Goal: Navigation & Orientation: Find specific page/section

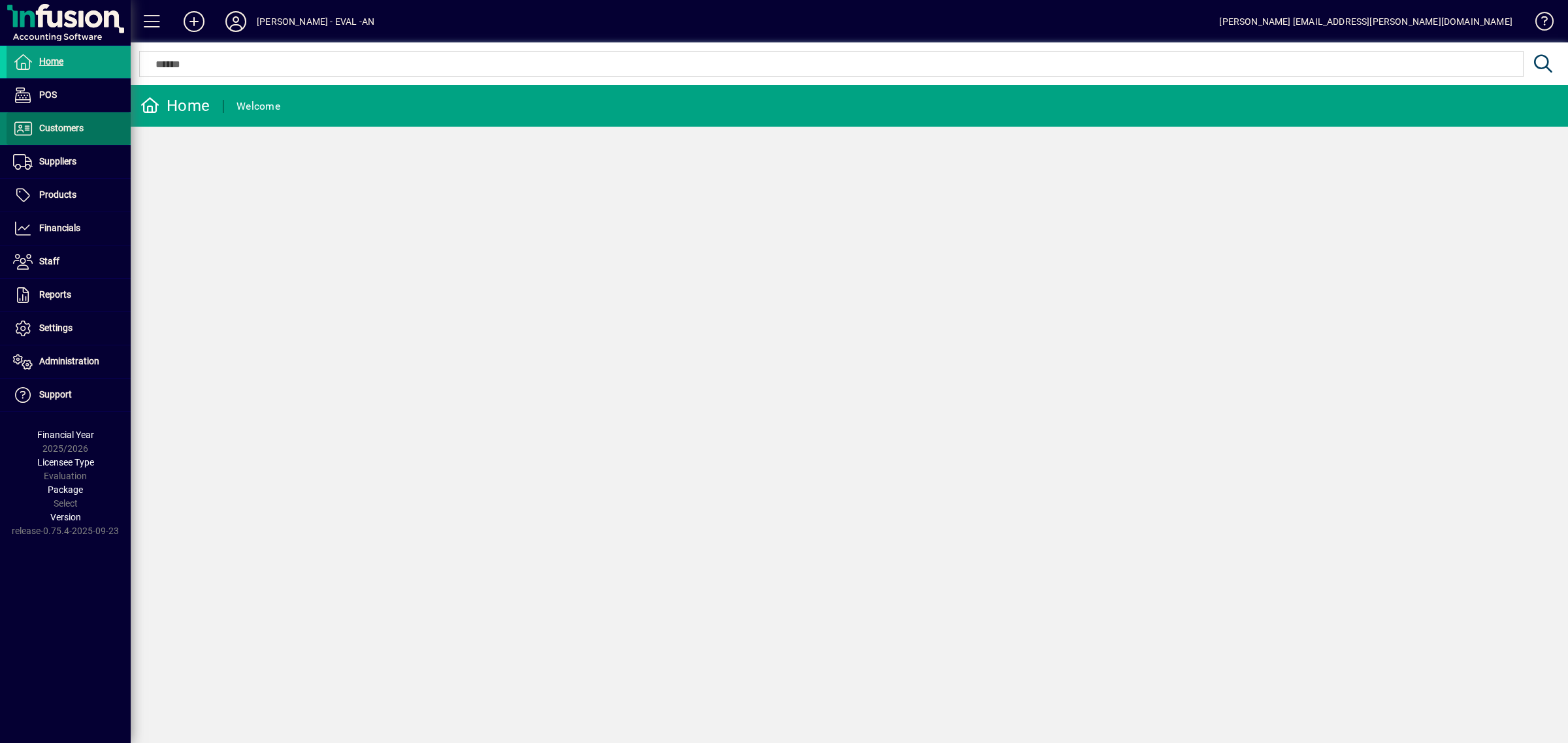
click at [92, 133] on span at bounding box center [68, 128] width 124 height 31
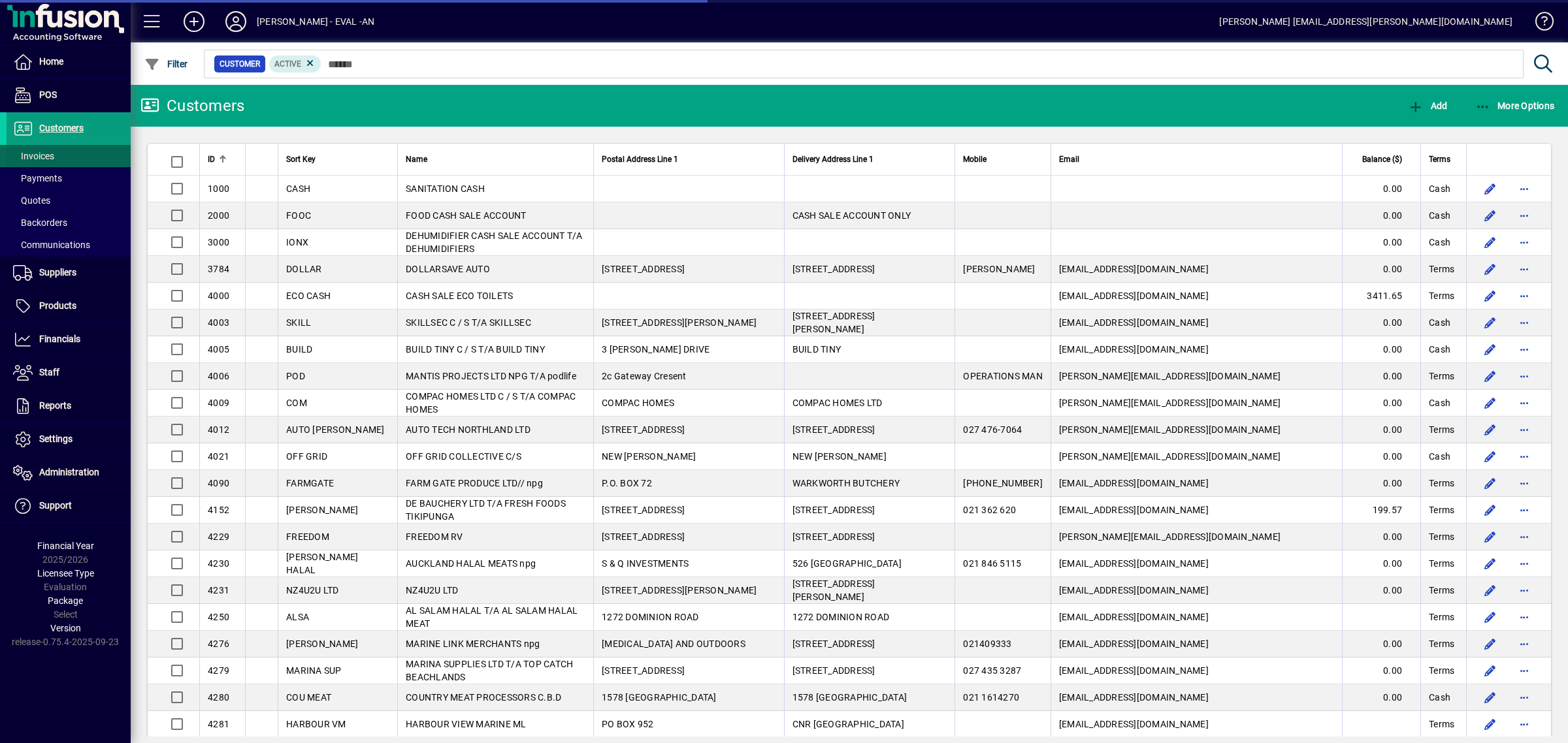
click at [29, 158] on span "Invoices" at bounding box center [34, 156] width 41 height 11
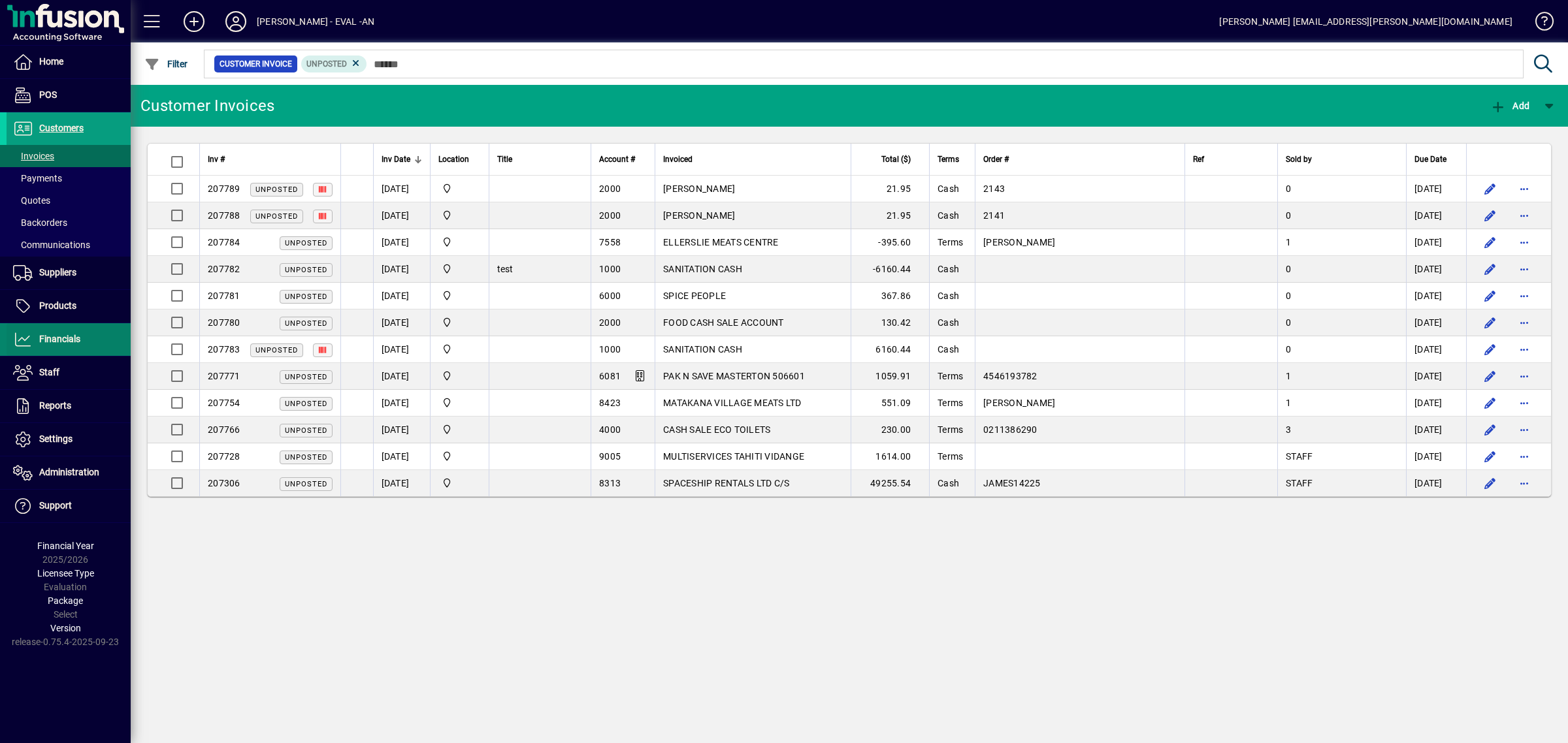
click at [76, 338] on span "Financials" at bounding box center [60, 339] width 41 height 11
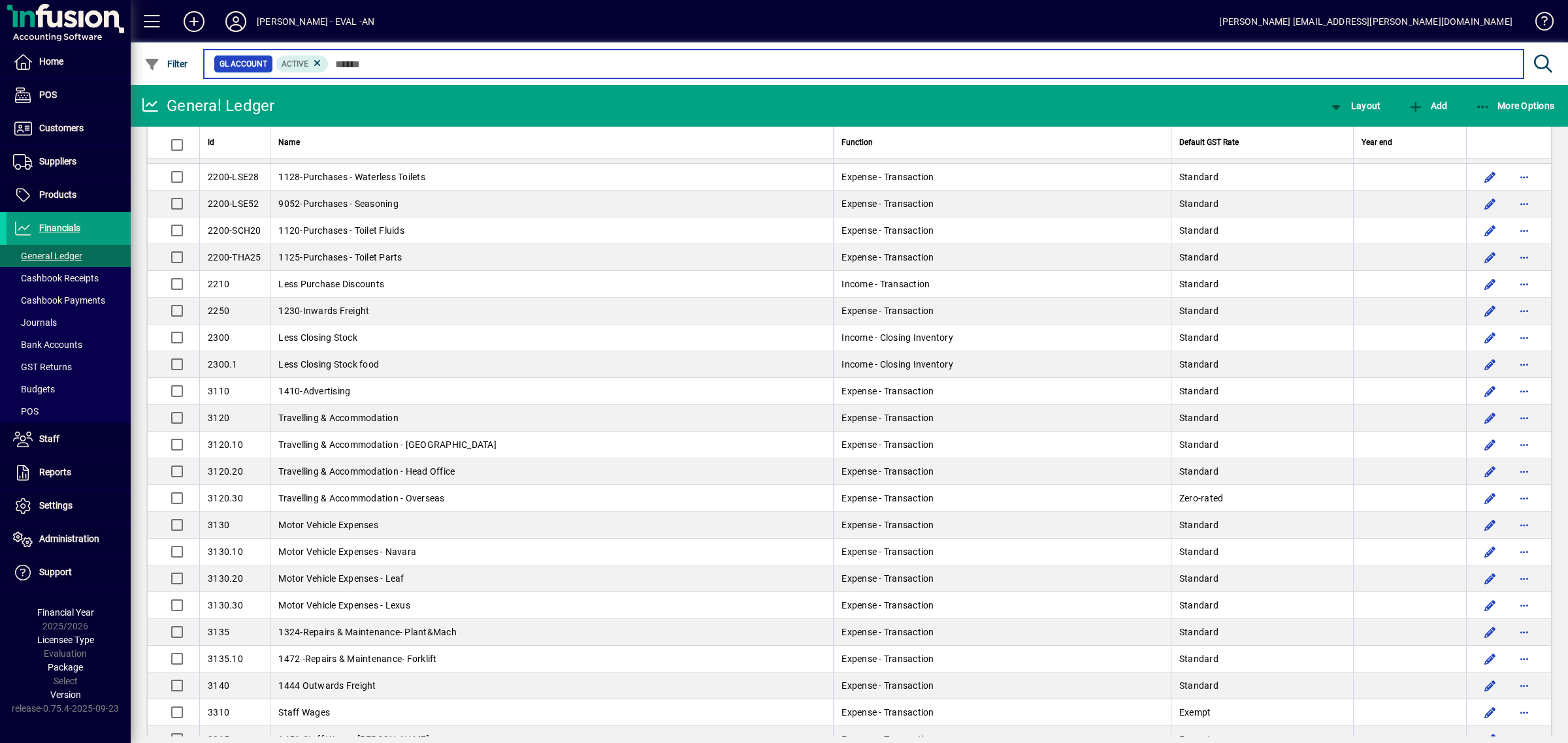
scroll to position [106, 0]
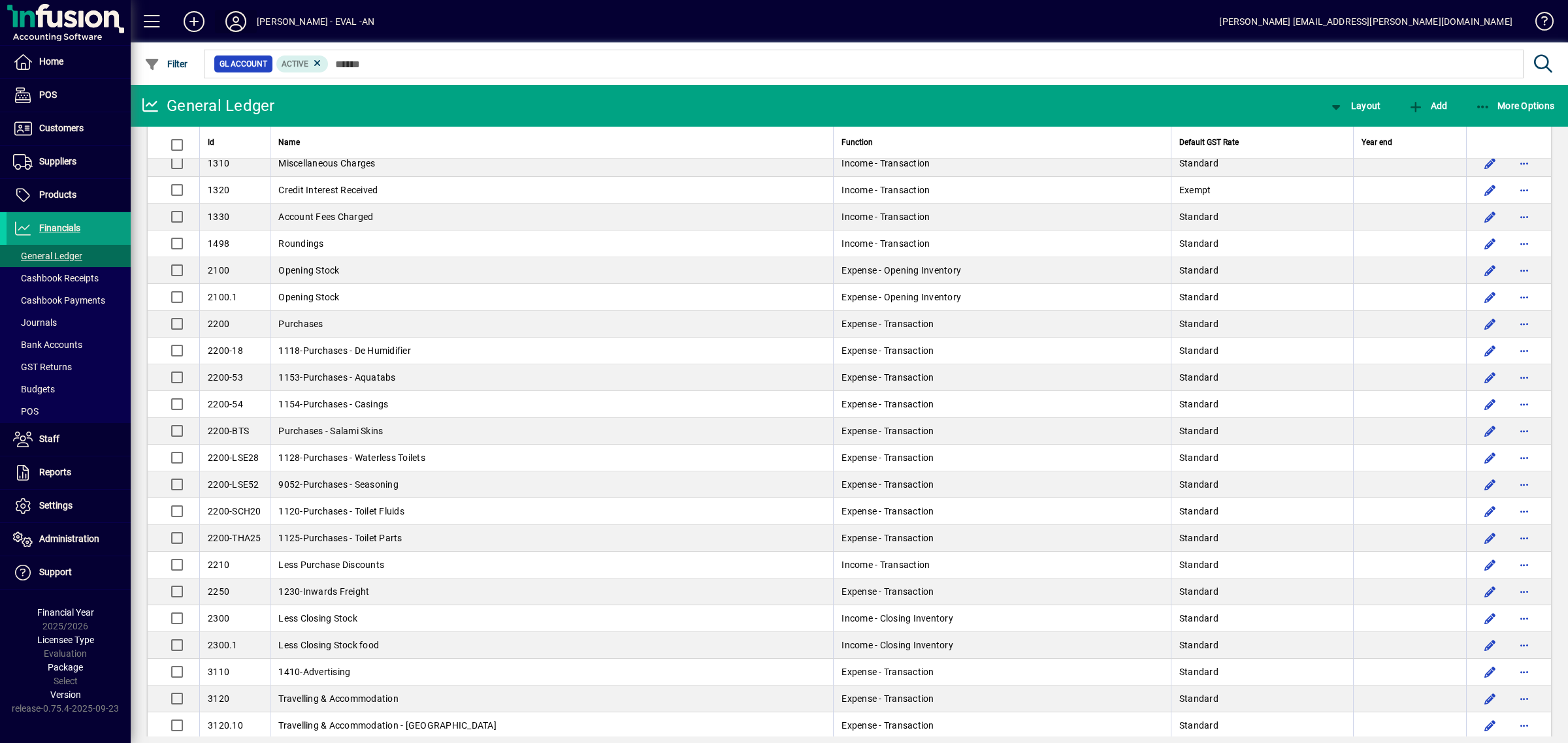
click at [233, 19] on icon at bounding box center [235, 21] width 26 height 21
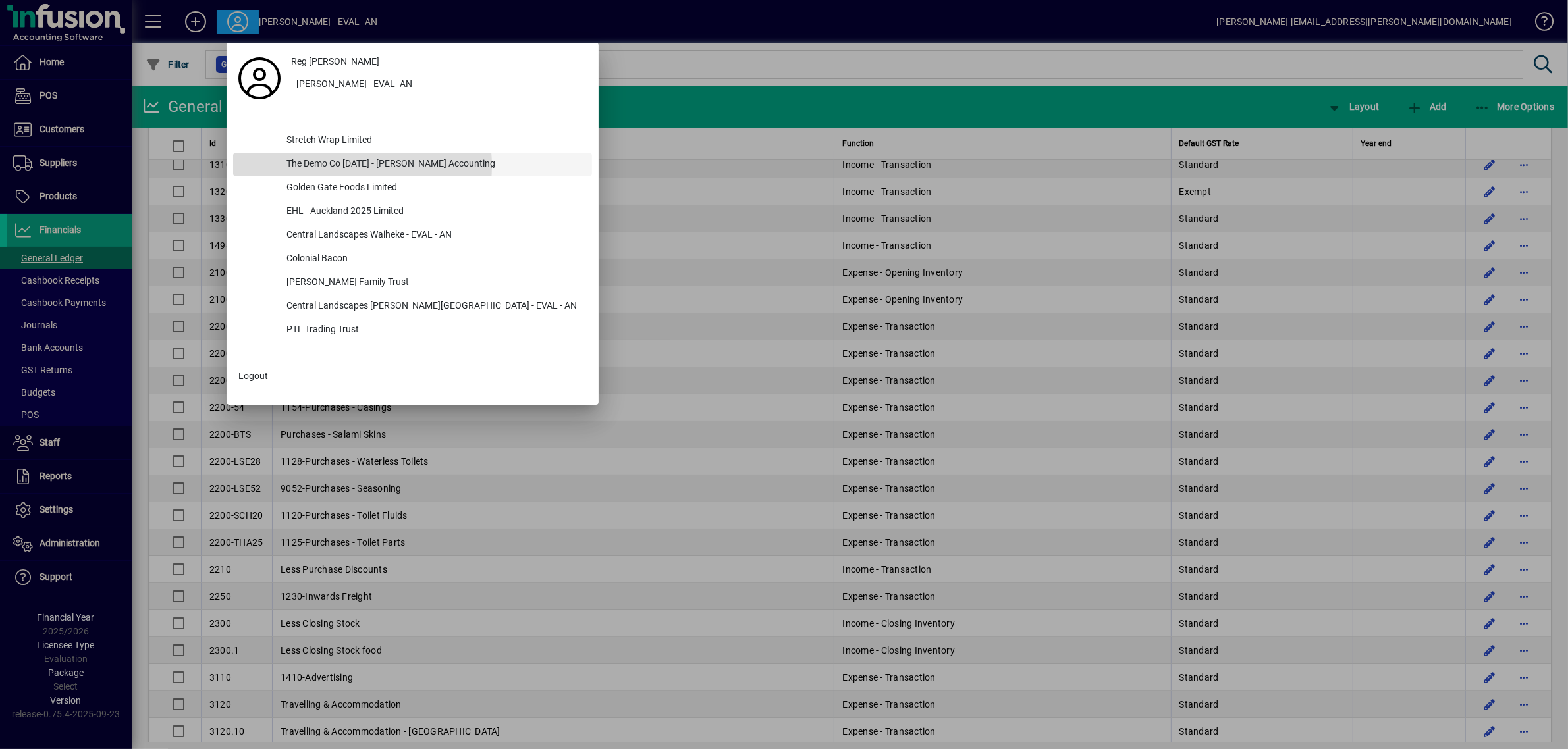
click at [336, 166] on div "The Demo Co [DATE] - [PERSON_NAME] Accounting" at bounding box center [434, 165] width 316 height 23
